Goal: Task Accomplishment & Management: Manage account settings

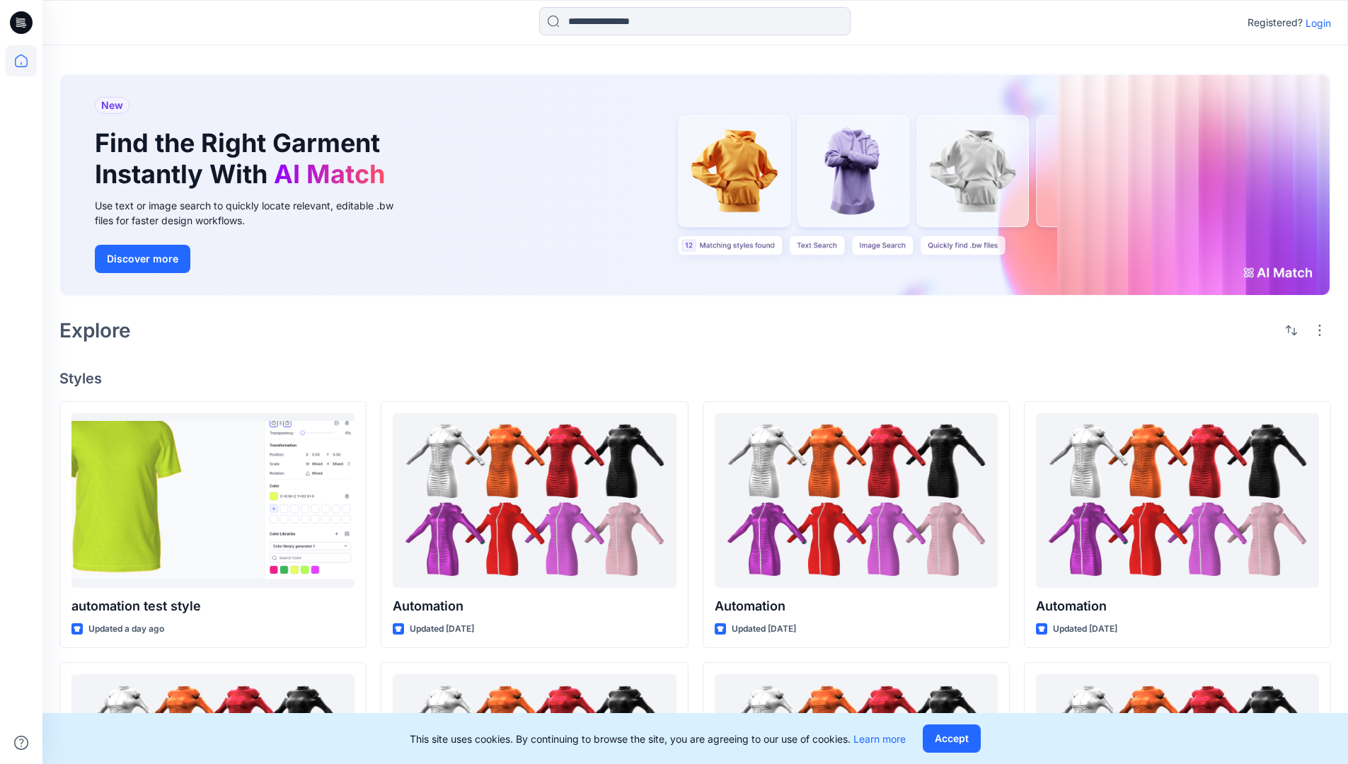
click at [1315, 23] on p "Login" at bounding box center [1318, 23] width 25 height 15
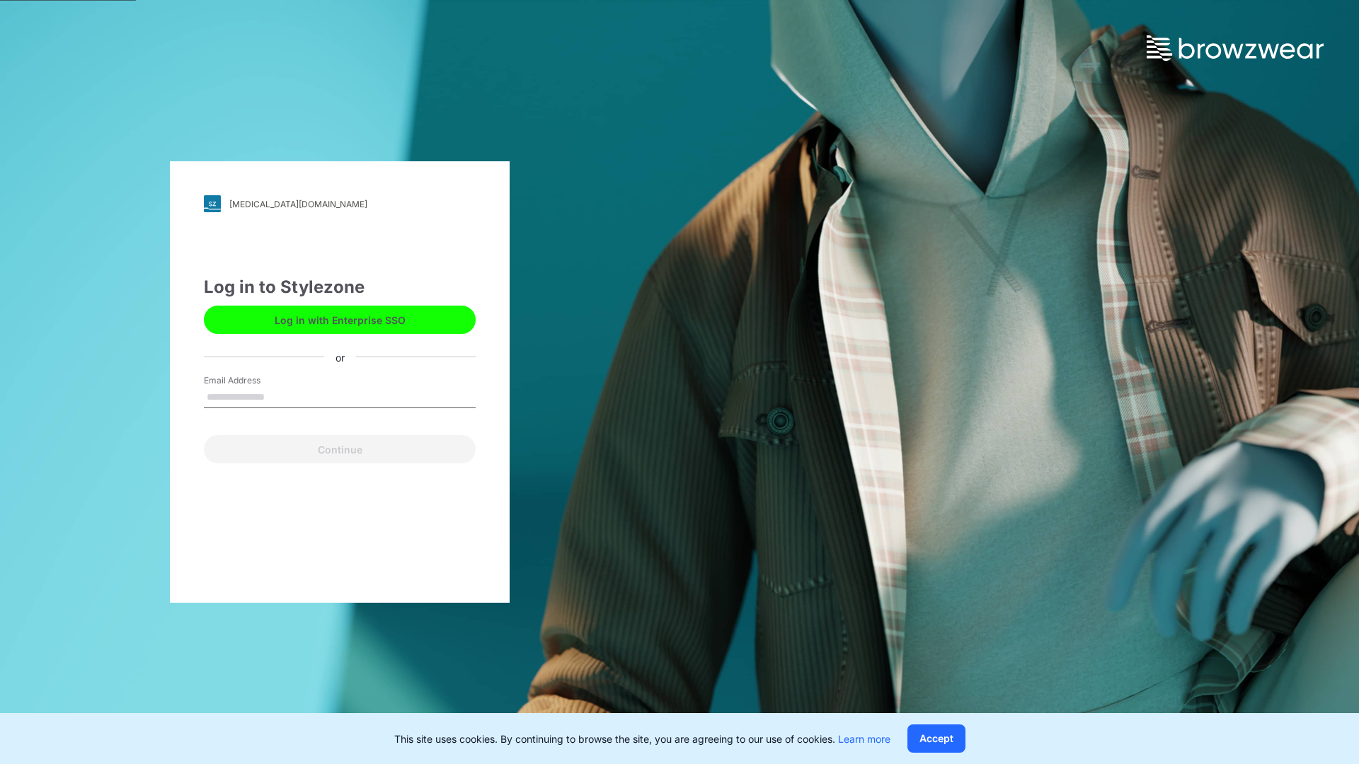
click at [280, 396] on input "Email Address" at bounding box center [340, 397] width 272 height 21
type input "**********"
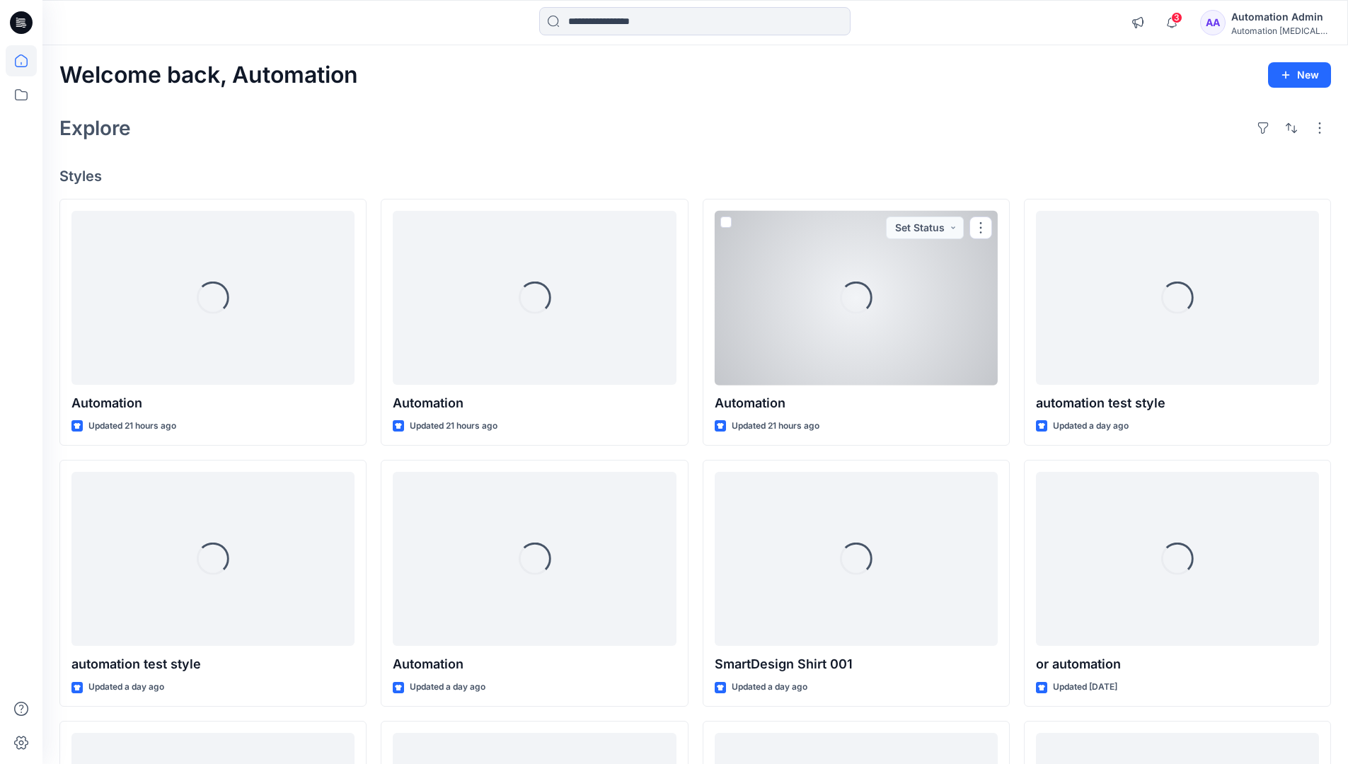
click at [27, 61] on icon at bounding box center [21, 60] width 13 height 13
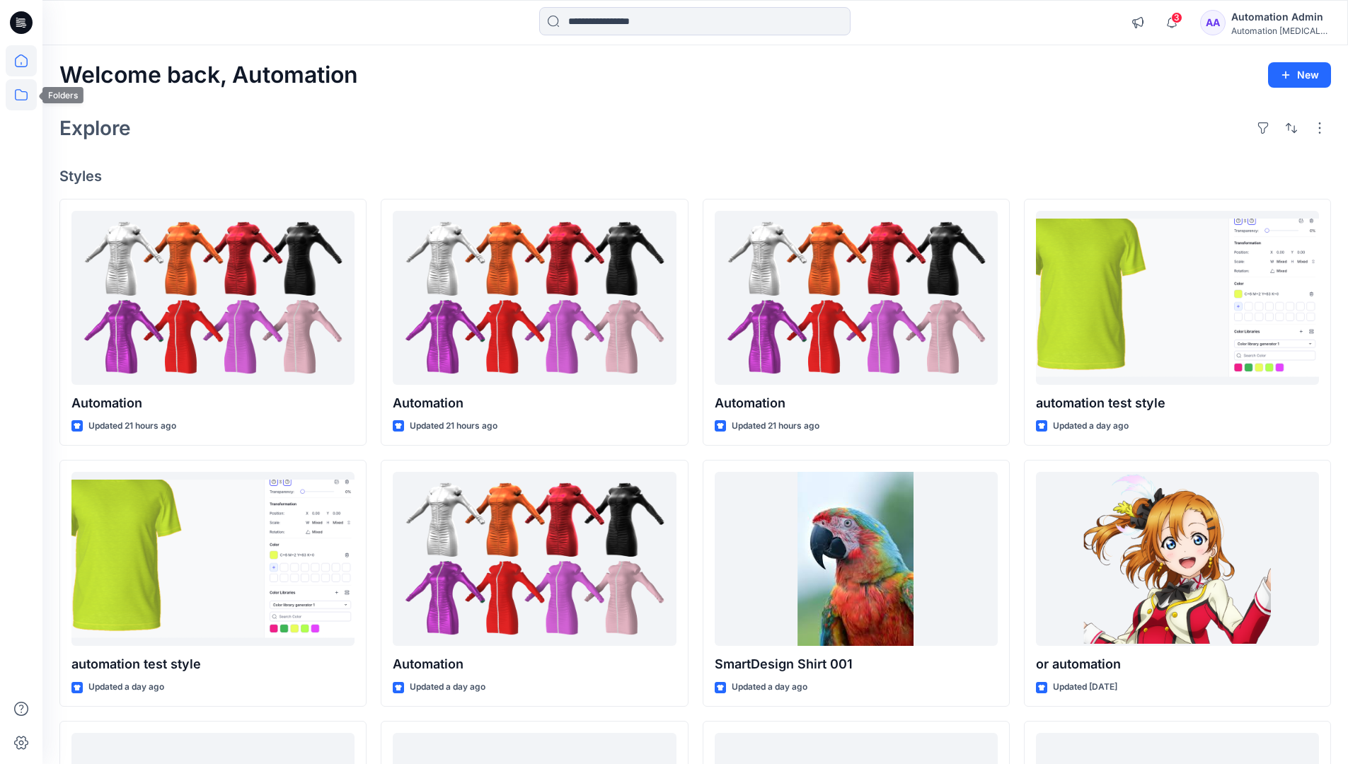
click at [18, 96] on icon at bounding box center [21, 94] width 31 height 31
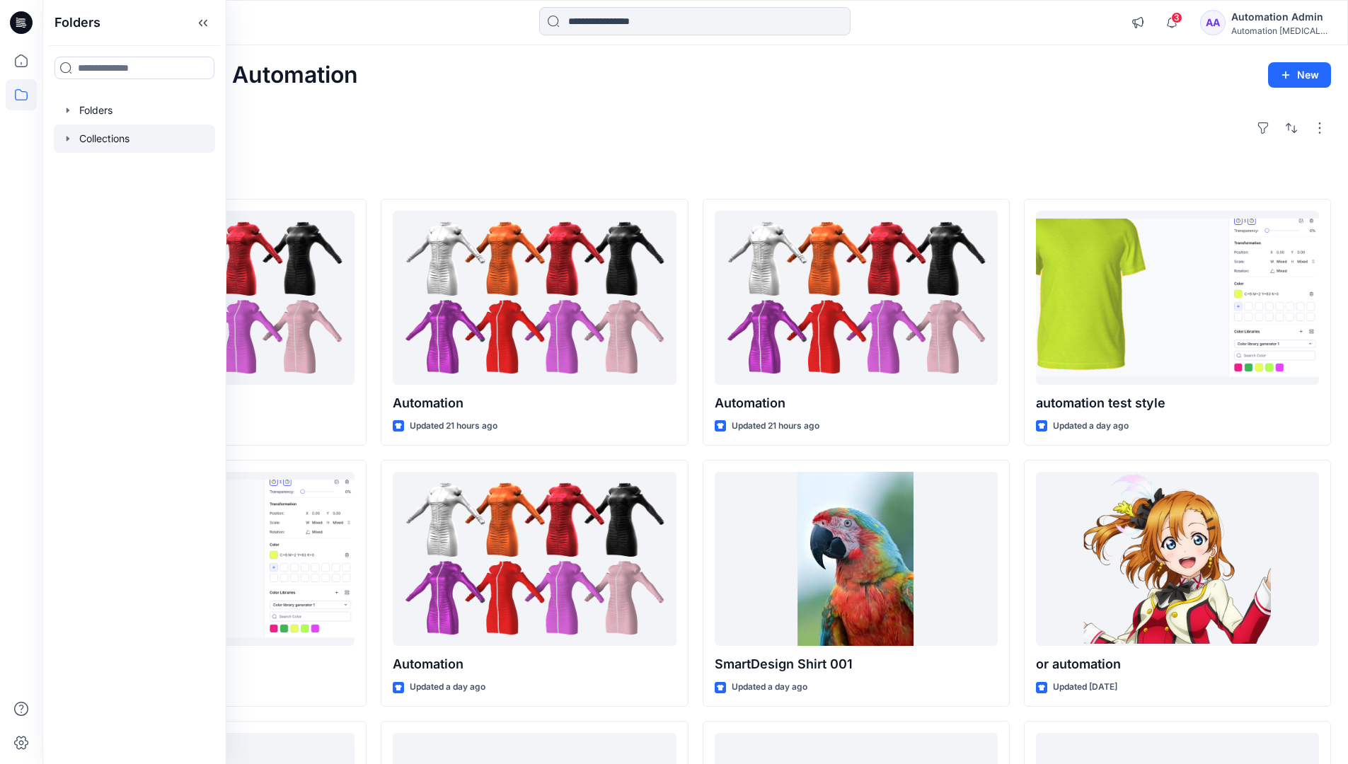
click at [110, 142] on div at bounding box center [134, 139] width 161 height 28
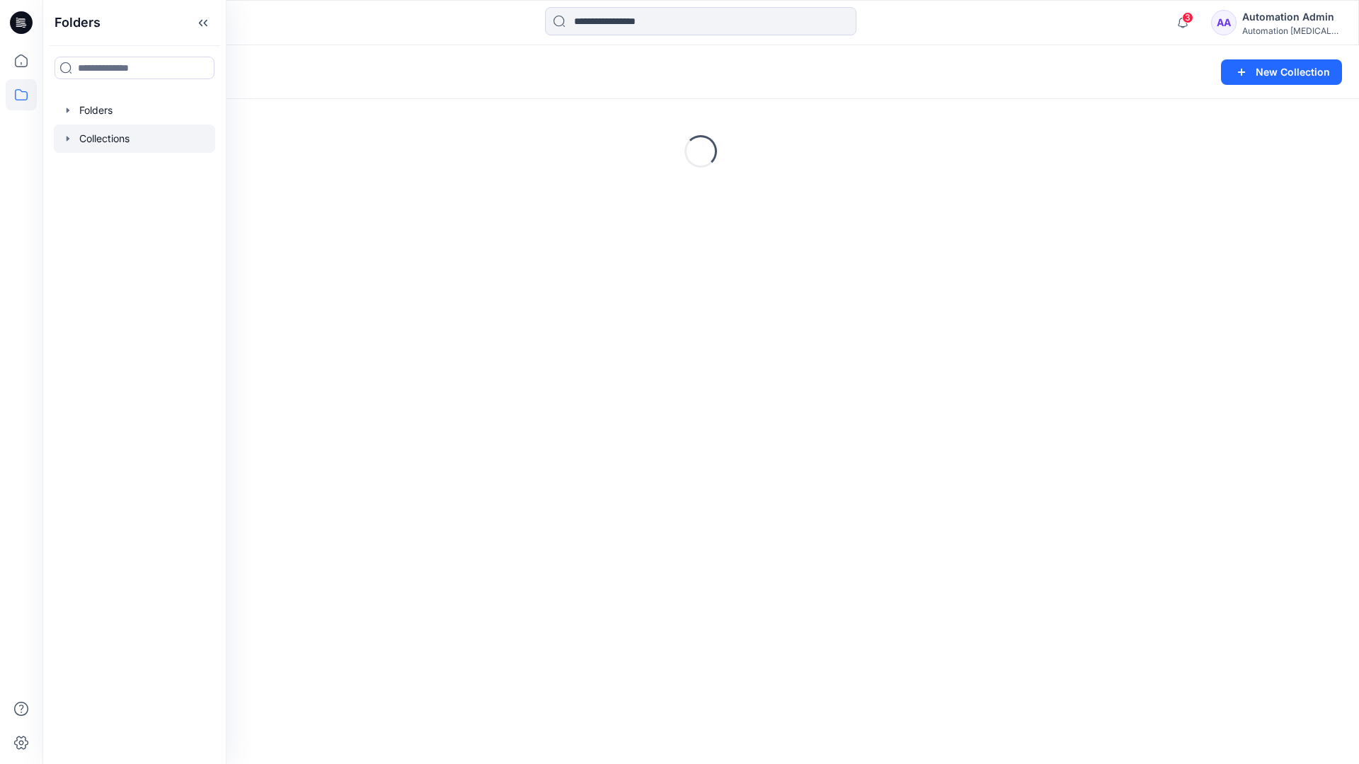
click at [408, 333] on div "Collections New Collection Loading..." at bounding box center [700, 404] width 1316 height 719
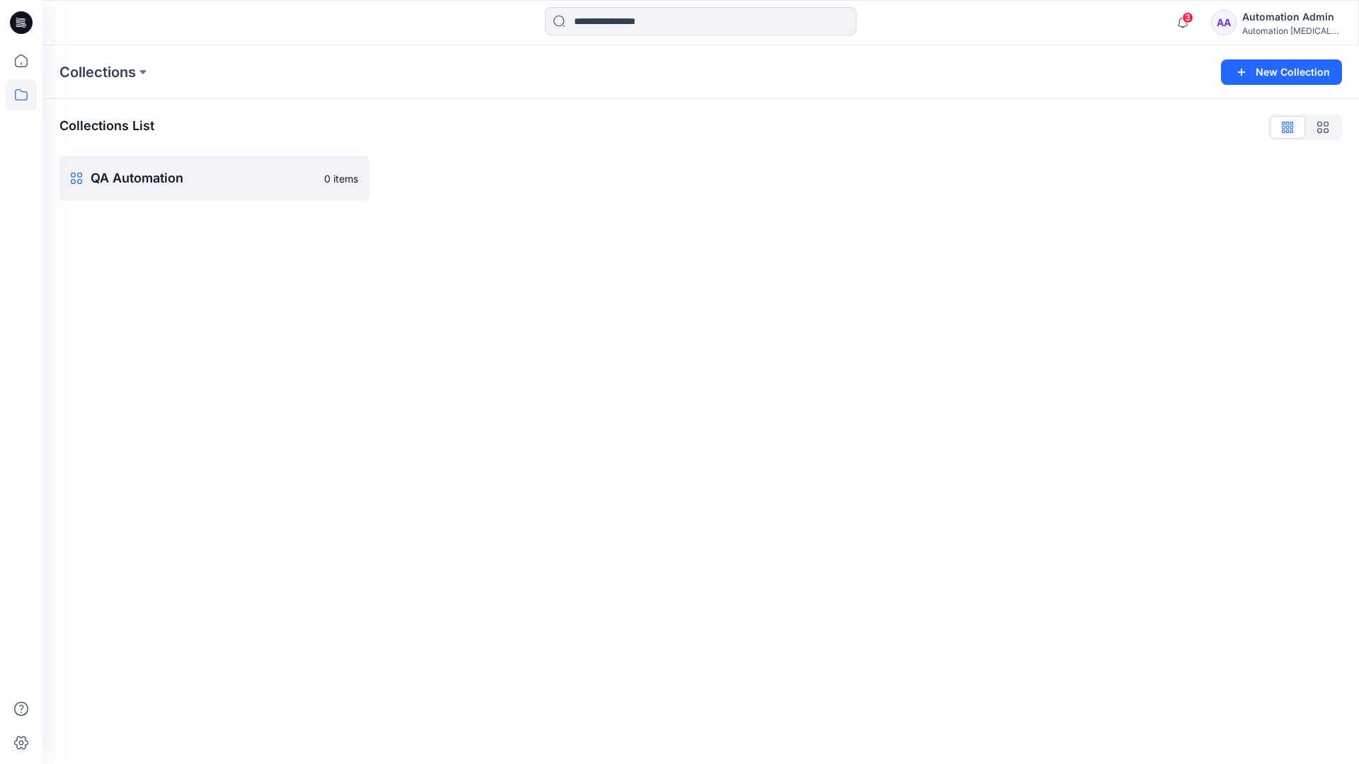
click at [1284, 21] on div "Automation Admin" at bounding box center [1291, 16] width 99 height 17
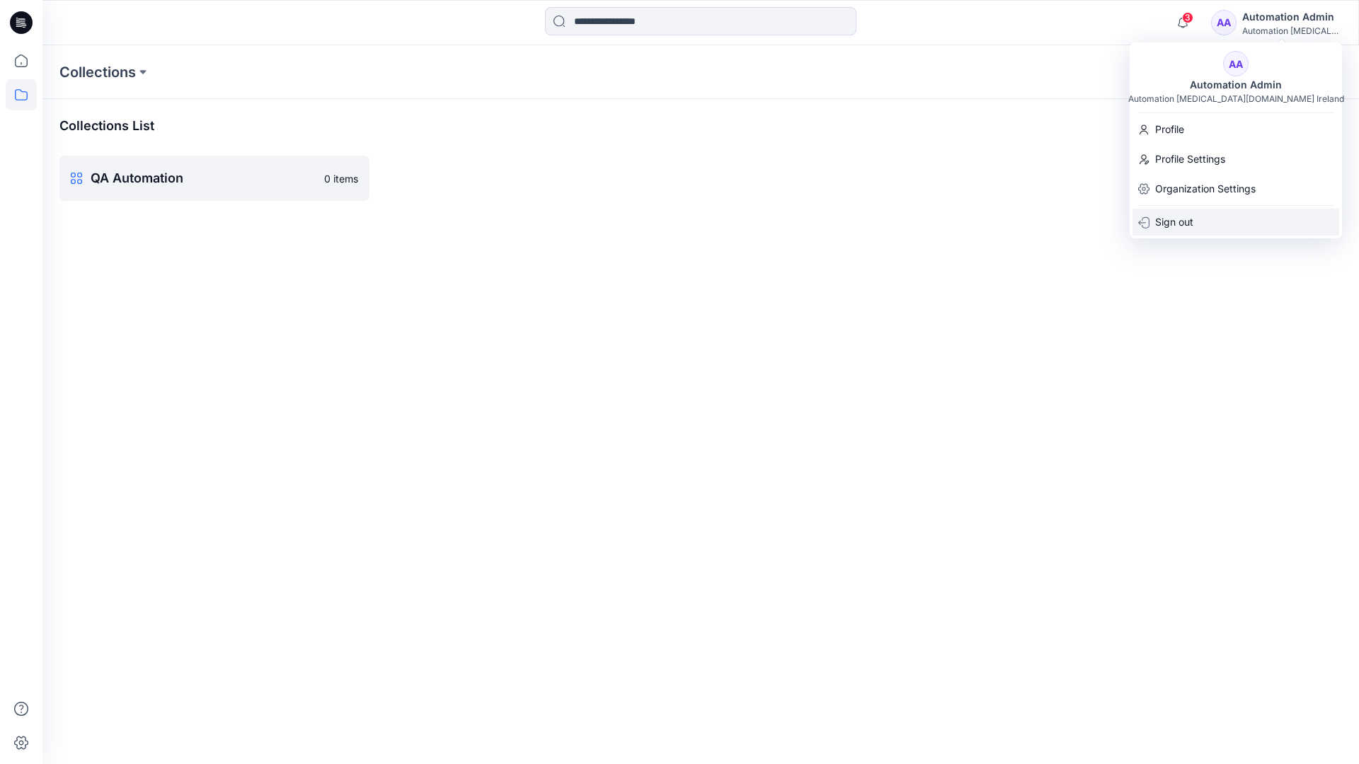
click at [1198, 227] on div "Sign out" at bounding box center [1235, 222] width 207 height 27
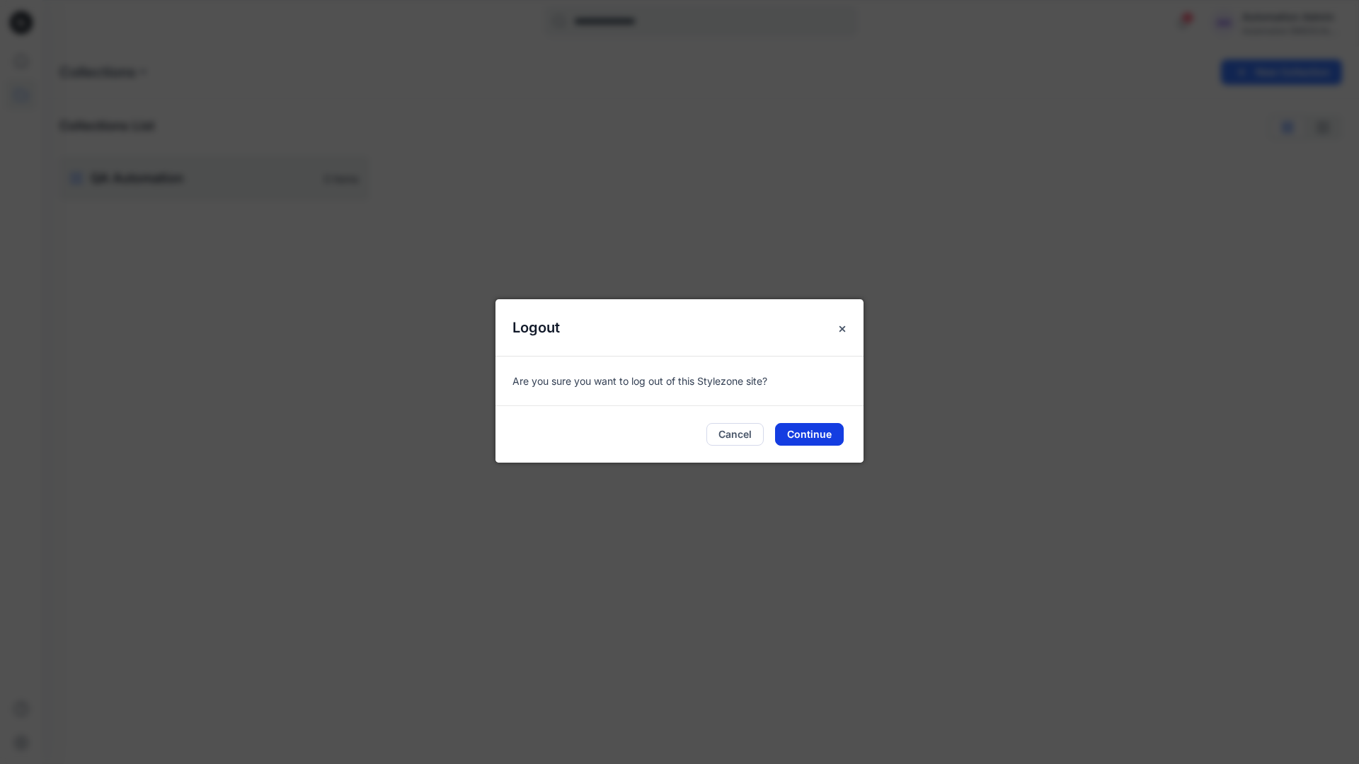
click at [822, 432] on button "Continue" at bounding box center [809, 434] width 69 height 23
